Goal: Book appointment/travel/reservation

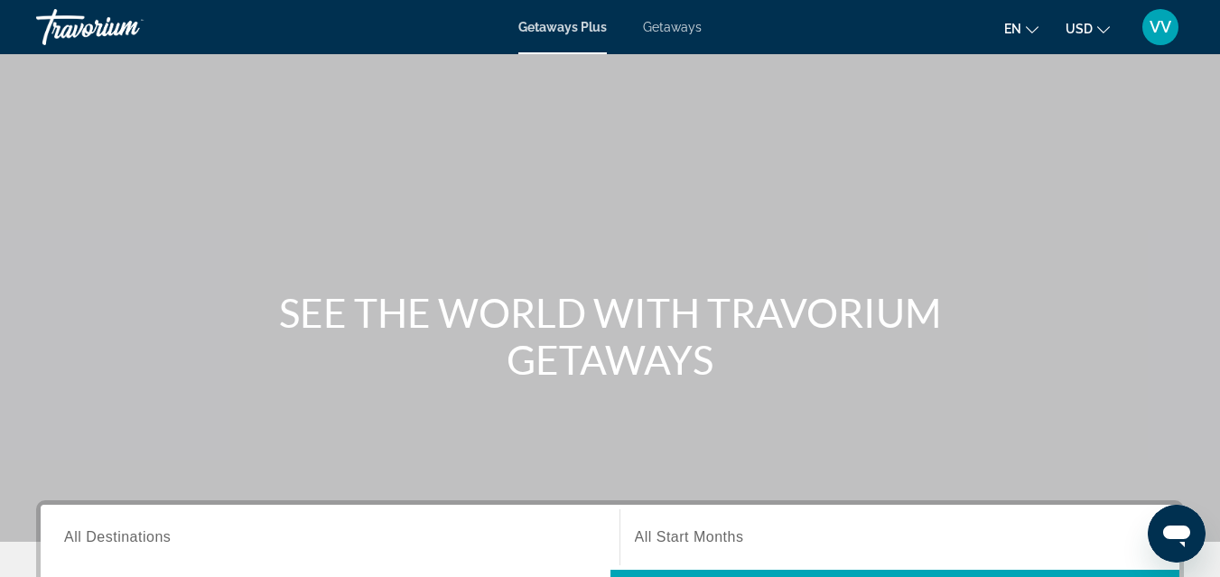
click at [99, 543] on span "All Destinations" at bounding box center [117, 536] width 107 height 15
click at [99, 543] on input "Destination All Destinations" at bounding box center [330, 538] width 532 height 22
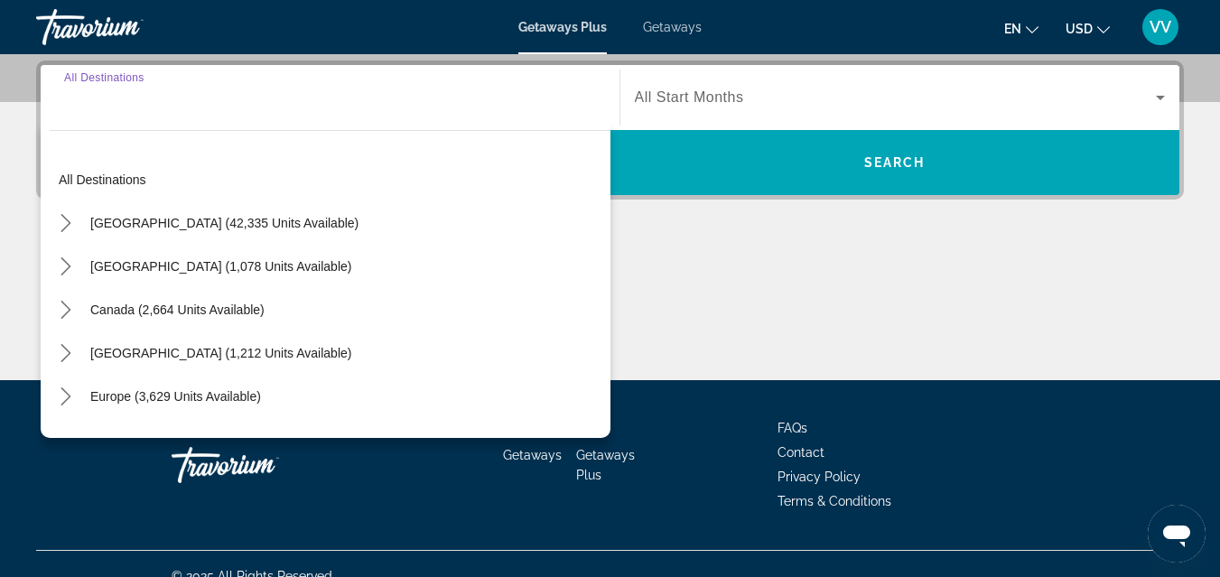
scroll to position [441, 0]
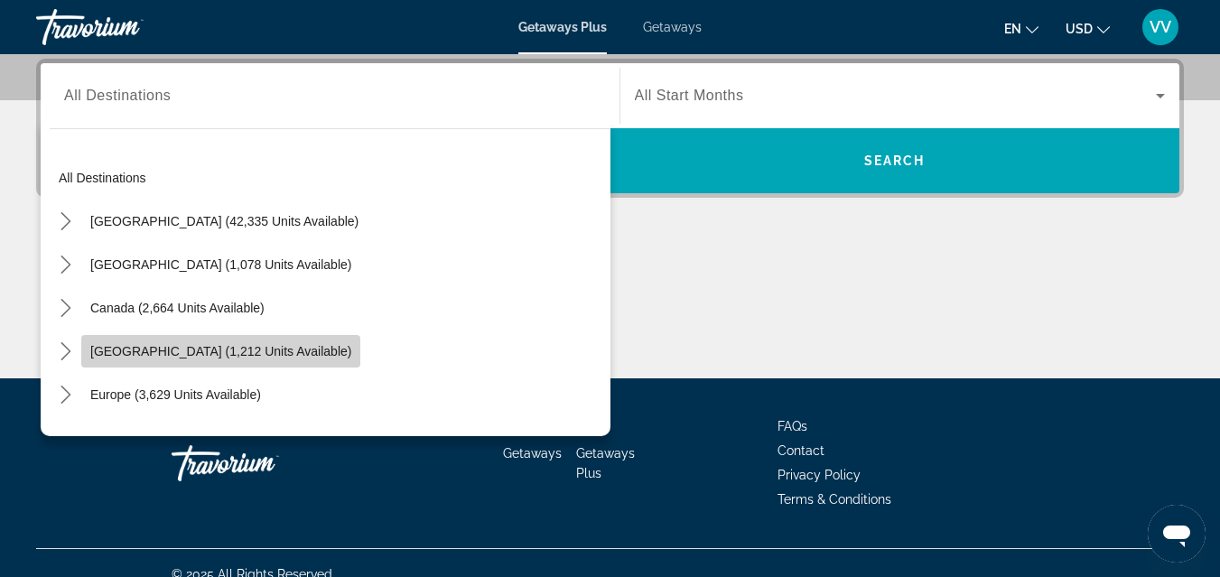
click at [196, 342] on span "Select destination: Caribbean & Atlantic Islands (1,212 units available)" at bounding box center [220, 351] width 279 height 43
type input "**********"
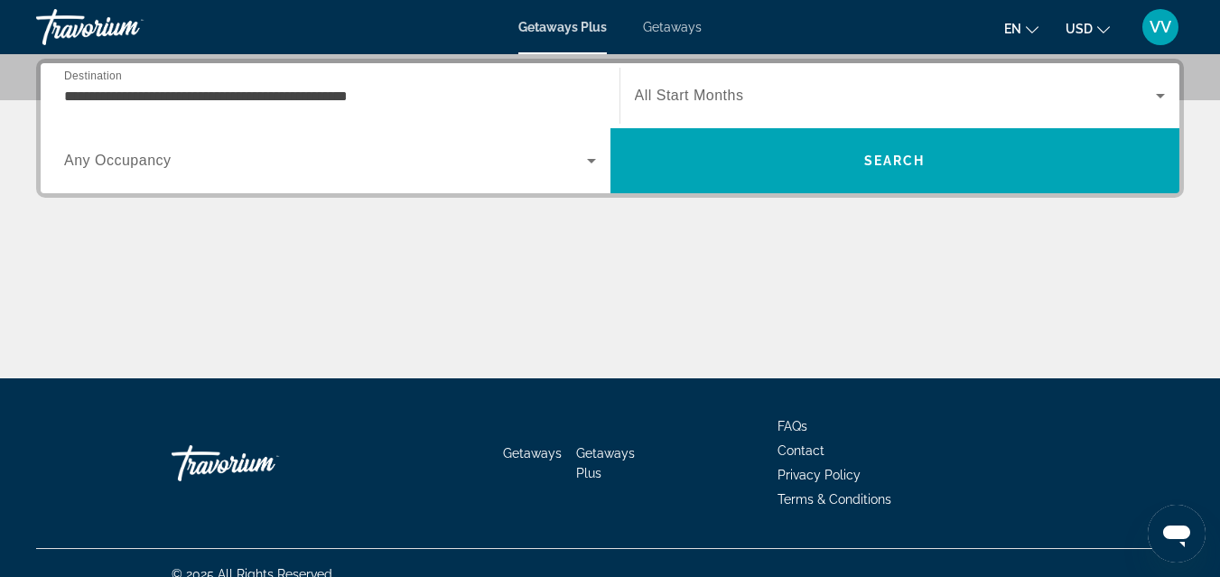
click at [156, 160] on span "Any Occupancy" at bounding box center [117, 160] width 107 height 15
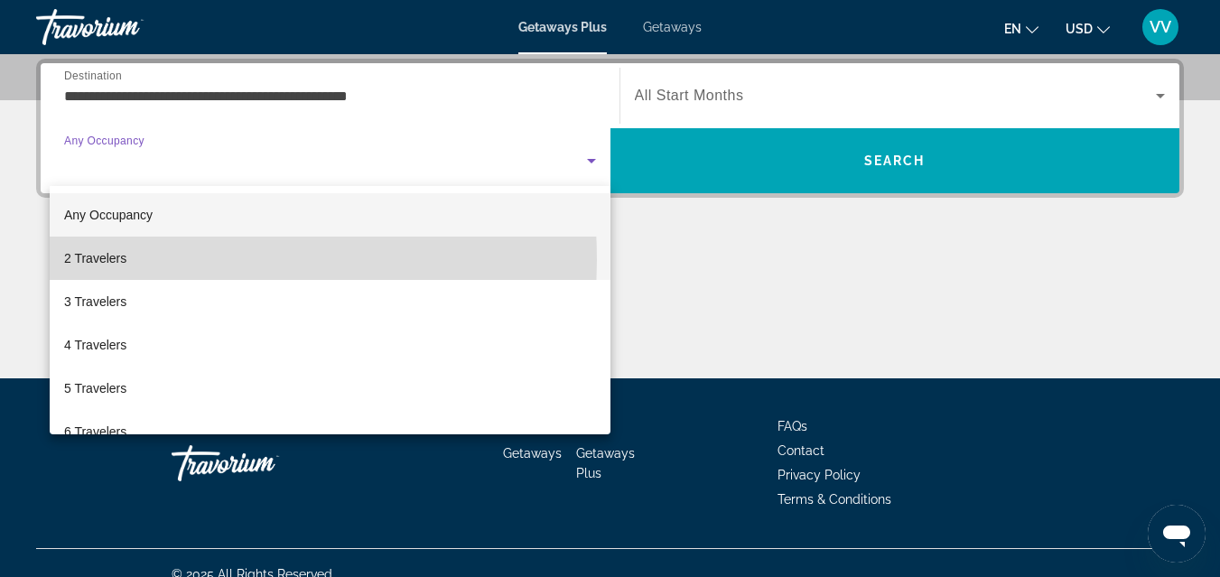
click at [107, 260] on span "2 Travelers" at bounding box center [95, 258] width 62 height 22
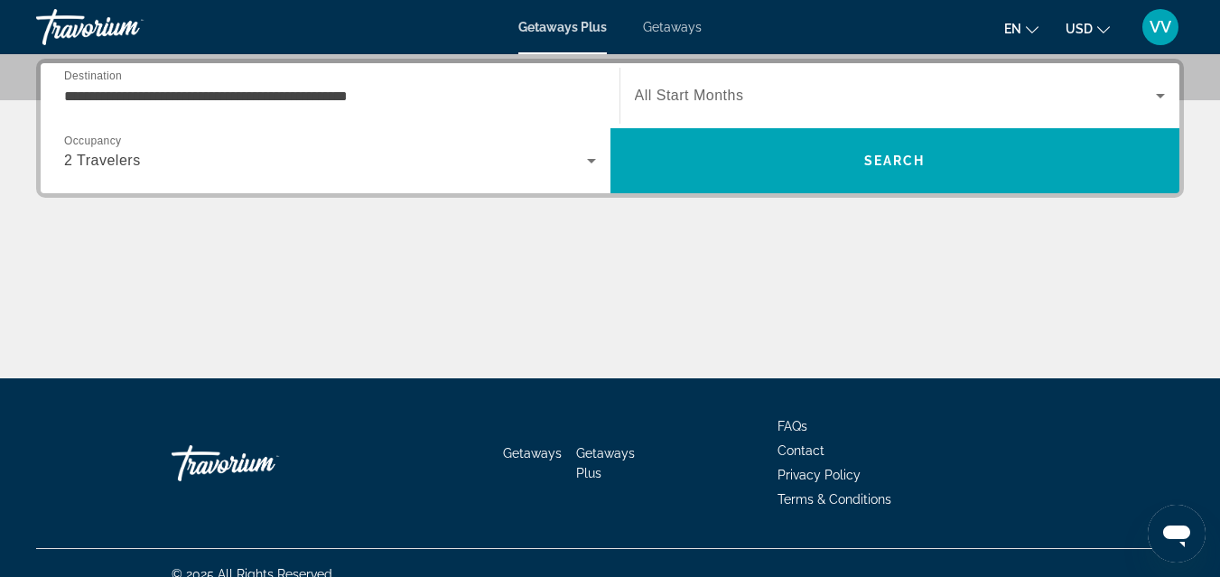
click at [675, 98] on span "All Start Months" at bounding box center [689, 95] width 109 height 15
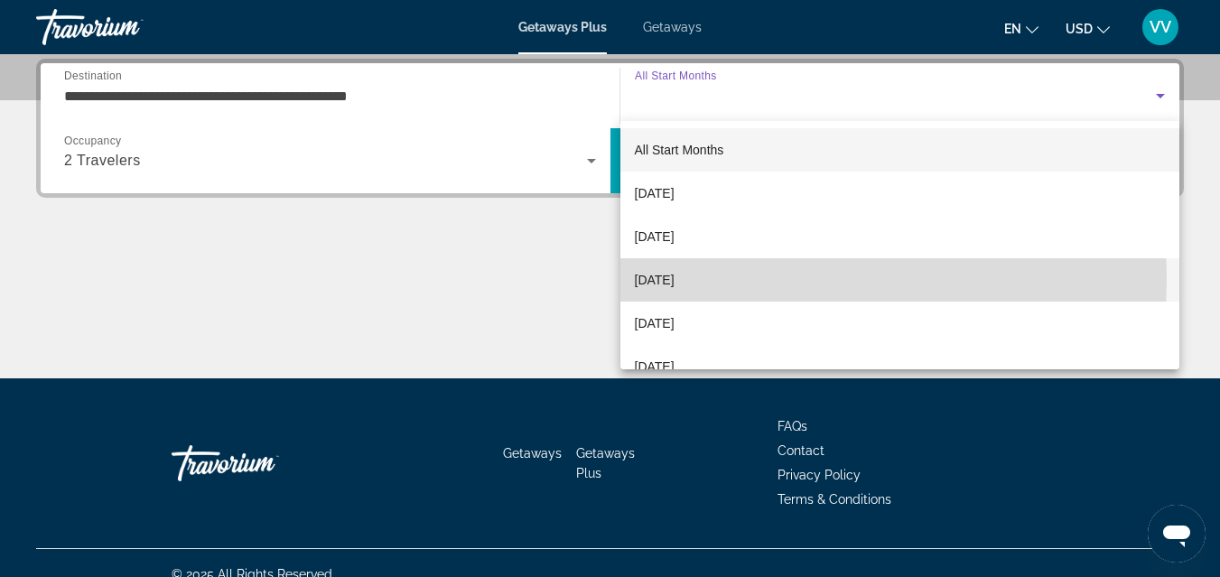
click at [674, 280] on span "[DATE]" at bounding box center [655, 280] width 40 height 22
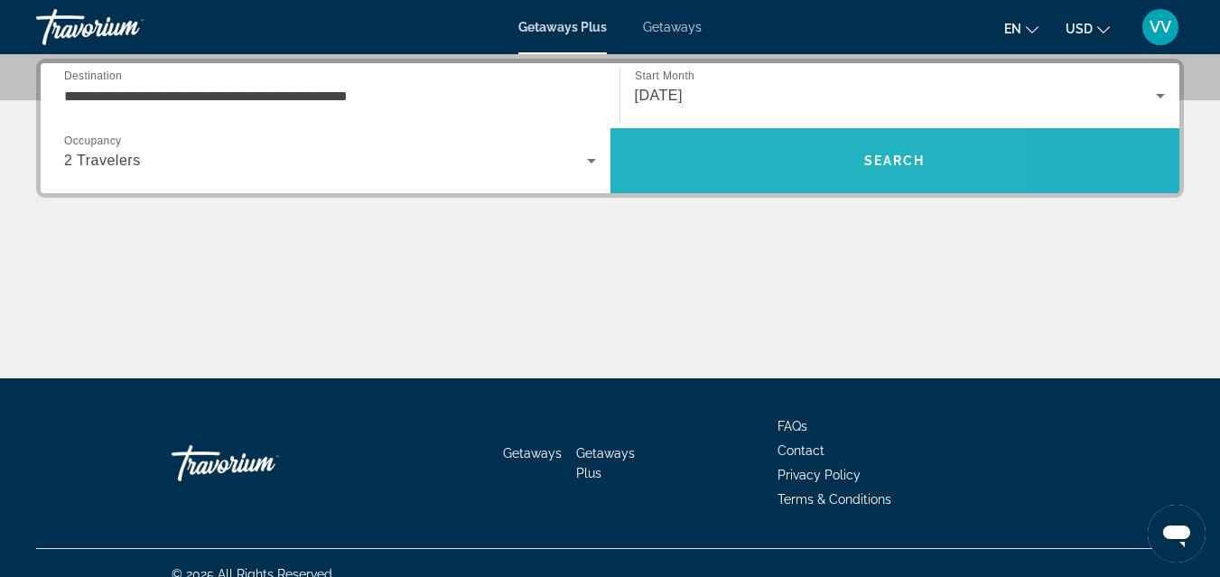
click at [760, 169] on span "Search" at bounding box center [895, 160] width 570 height 43
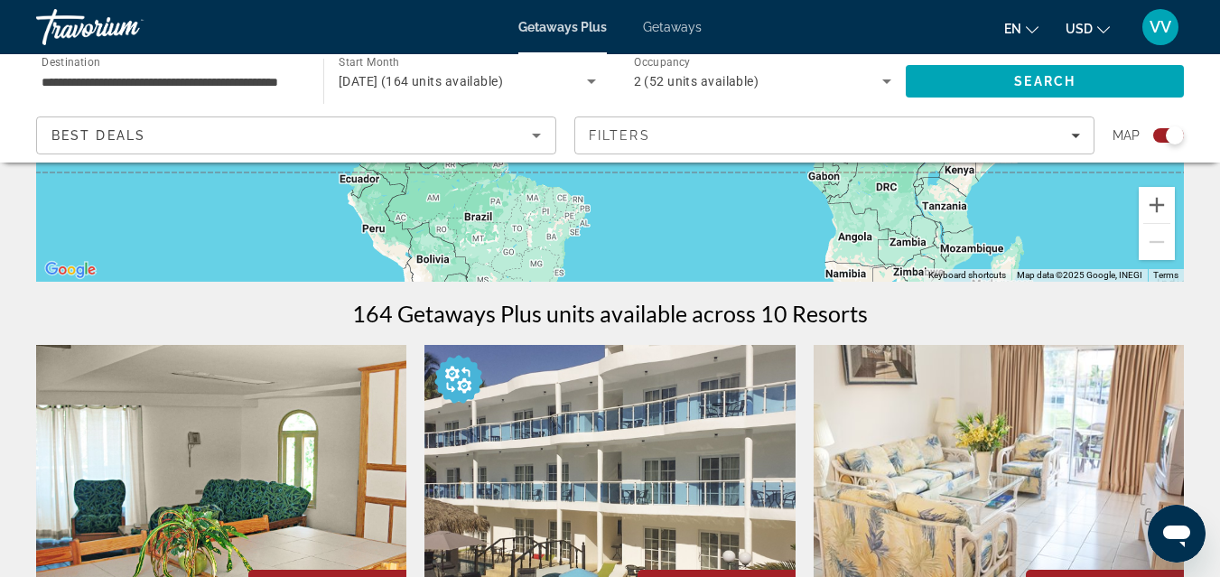
scroll to position [397, 0]
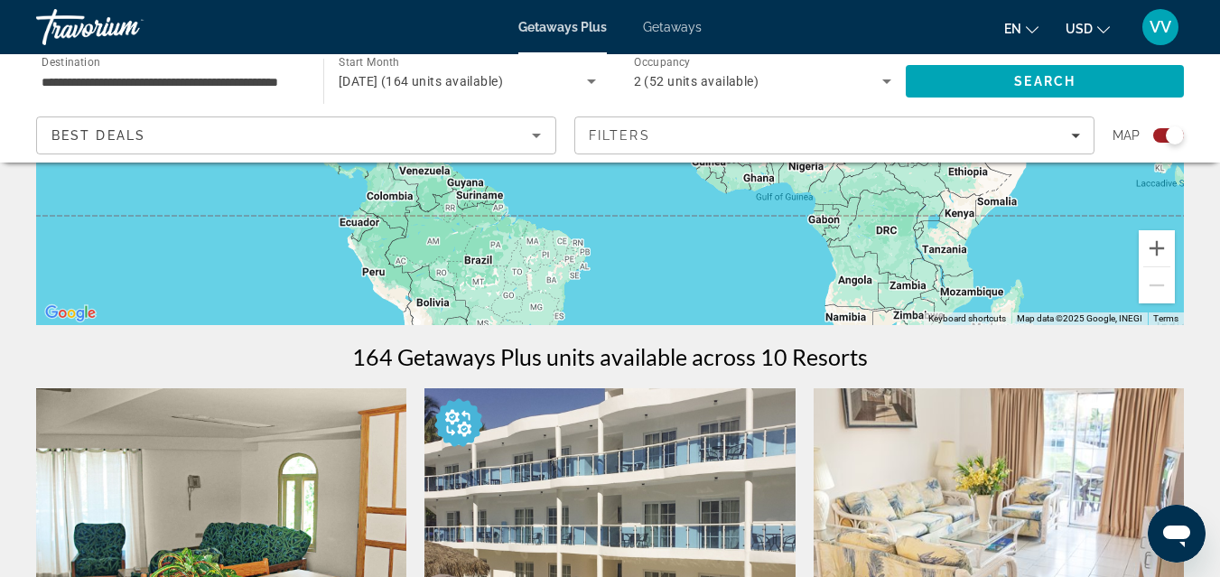
click at [679, 29] on span "Getaways" at bounding box center [672, 27] width 59 height 14
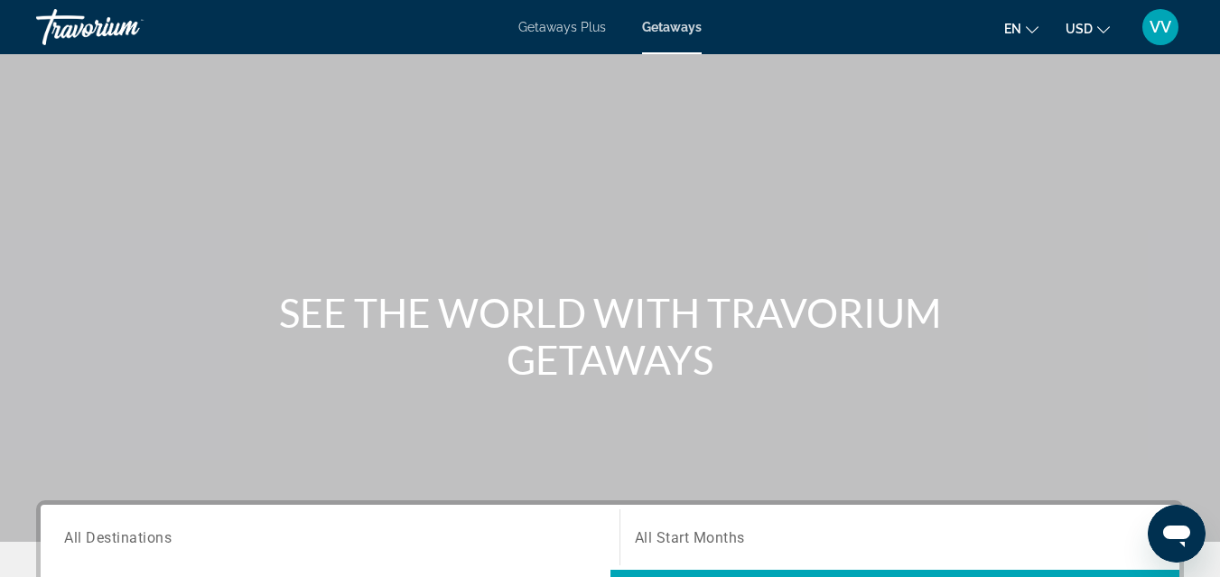
click at [138, 536] on span "All Destinations" at bounding box center [117, 536] width 107 height 17
click at [138, 536] on input "Destination All Destinations" at bounding box center [330, 538] width 532 height 22
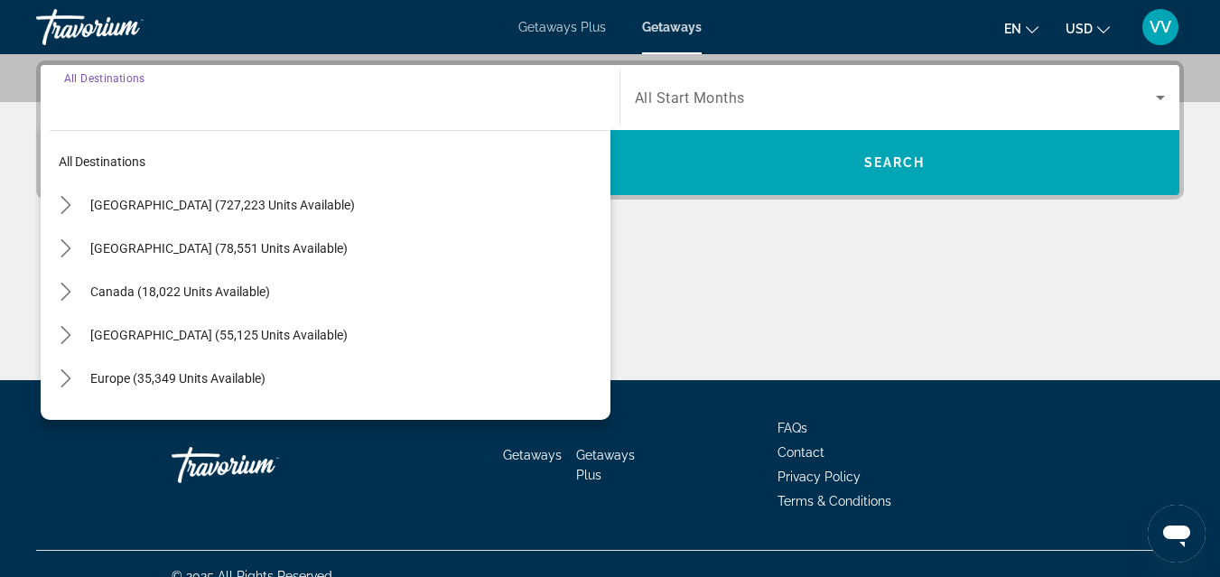
scroll to position [441, 0]
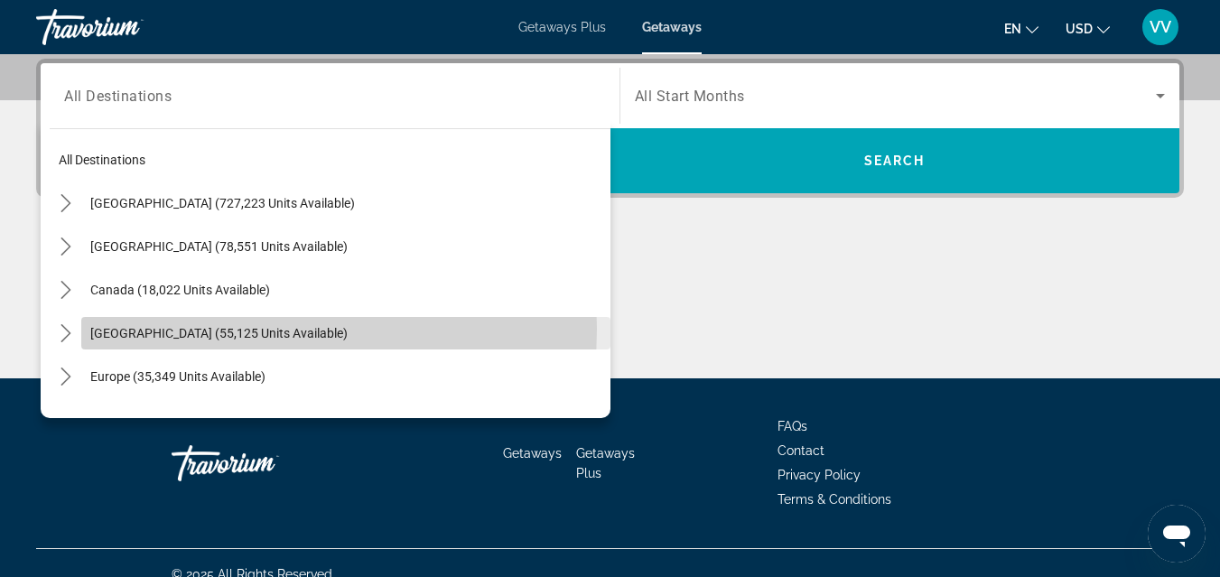
click at [217, 329] on span "[GEOGRAPHIC_DATA] (55,125 units available)" at bounding box center [218, 333] width 257 height 14
type input "**********"
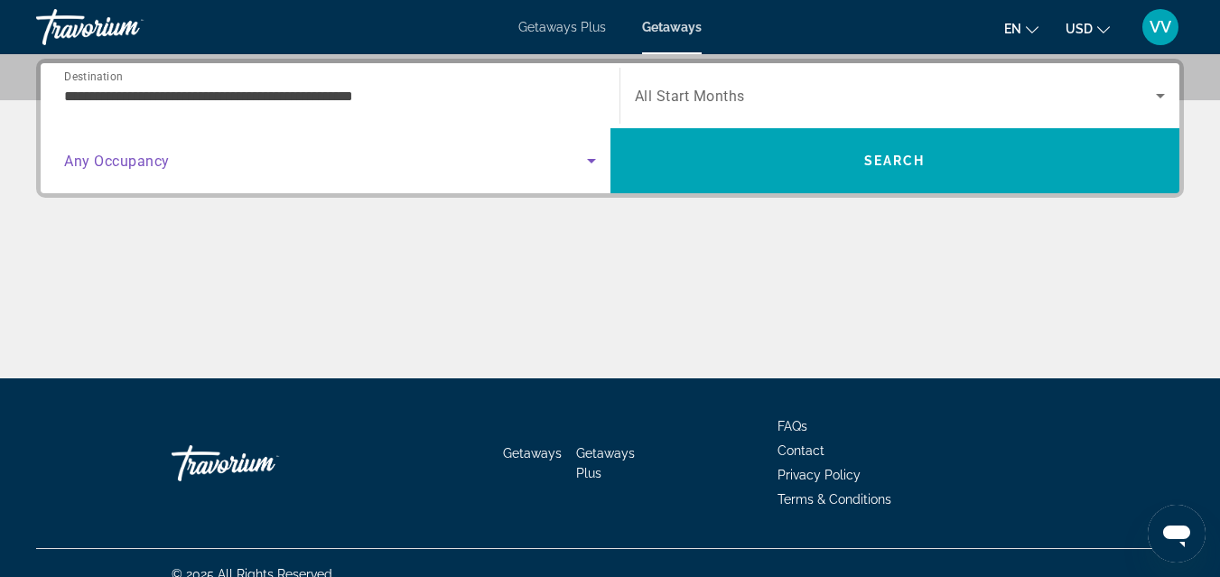
click at [192, 167] on span "Search widget" at bounding box center [325, 161] width 523 height 22
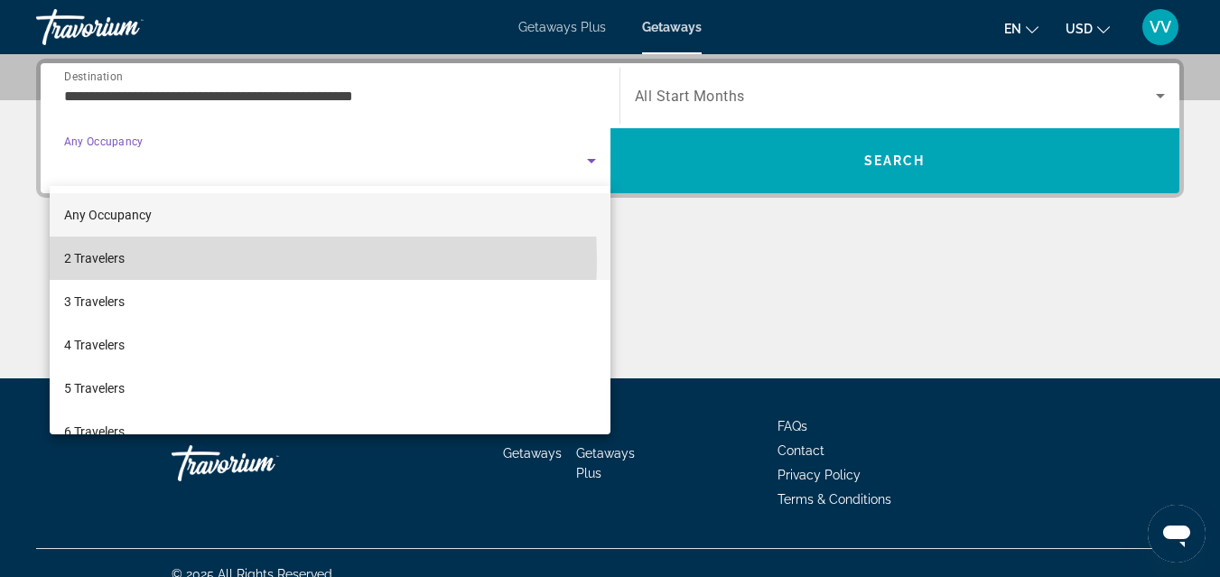
click at [147, 260] on mat-option "2 Travelers" at bounding box center [330, 258] width 561 height 43
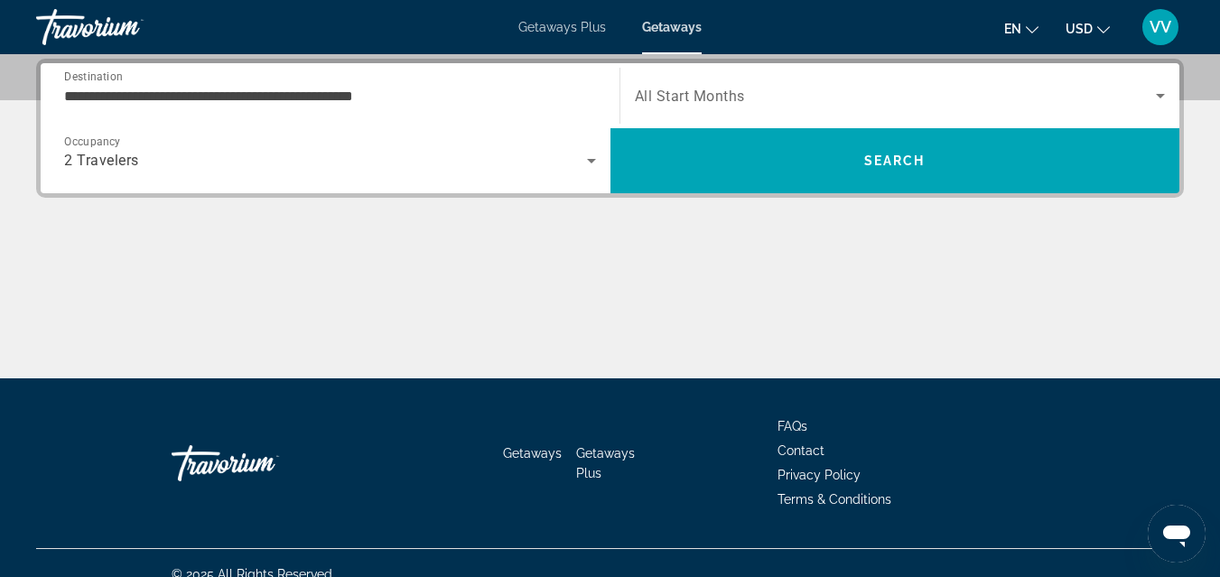
click at [691, 82] on div "Search widget" at bounding box center [900, 95] width 531 height 51
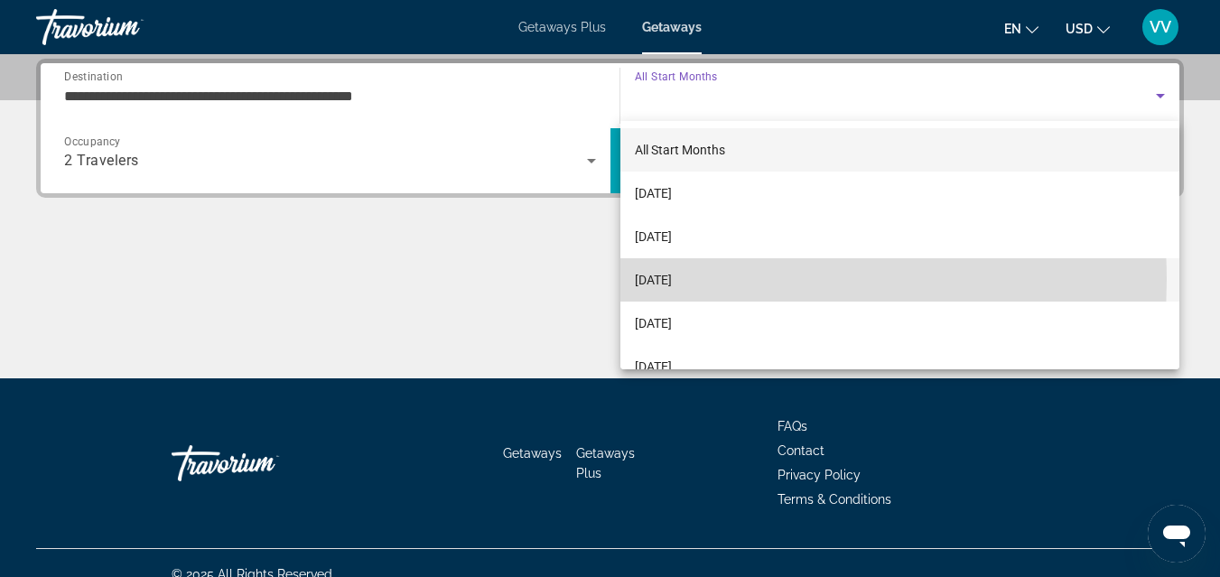
click at [672, 280] on span "[DATE]" at bounding box center [653, 280] width 37 height 22
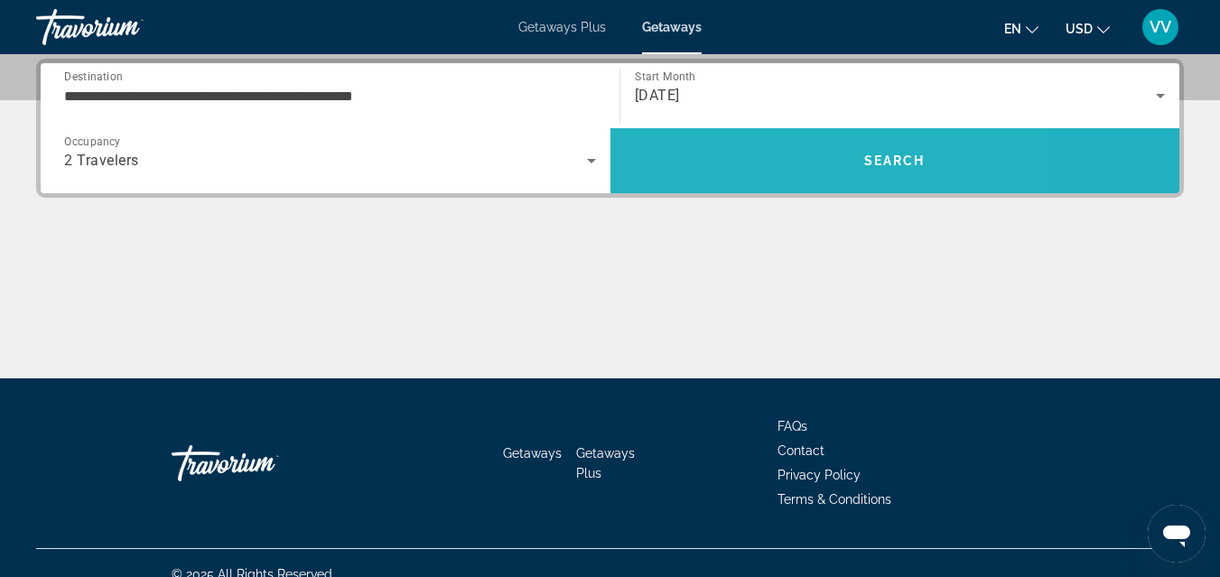
click at [770, 163] on span "Search" at bounding box center [895, 160] width 570 height 43
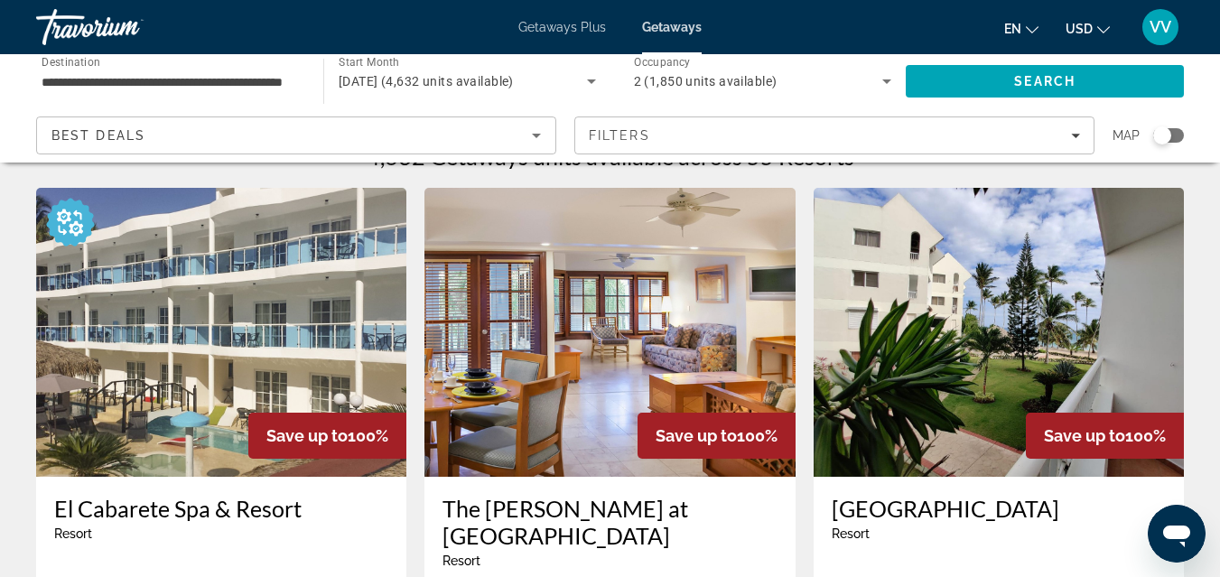
scroll to position [36, 0]
